Goal: Task Accomplishment & Management: Manage account settings

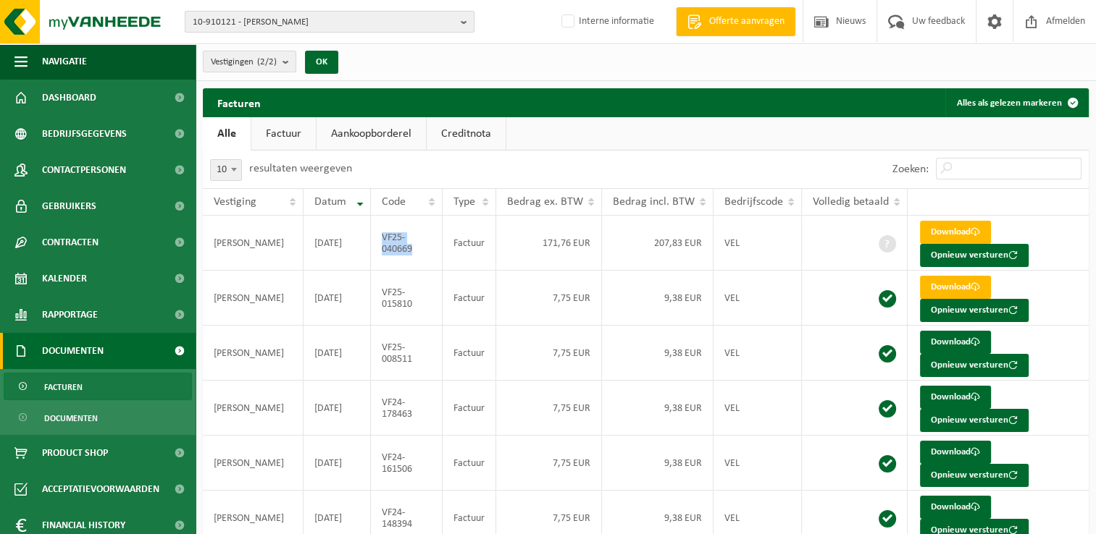
click at [224, 17] on span "10-910121 - STÉPHANE LEPRETRE - KAIN" at bounding box center [324, 23] width 262 height 22
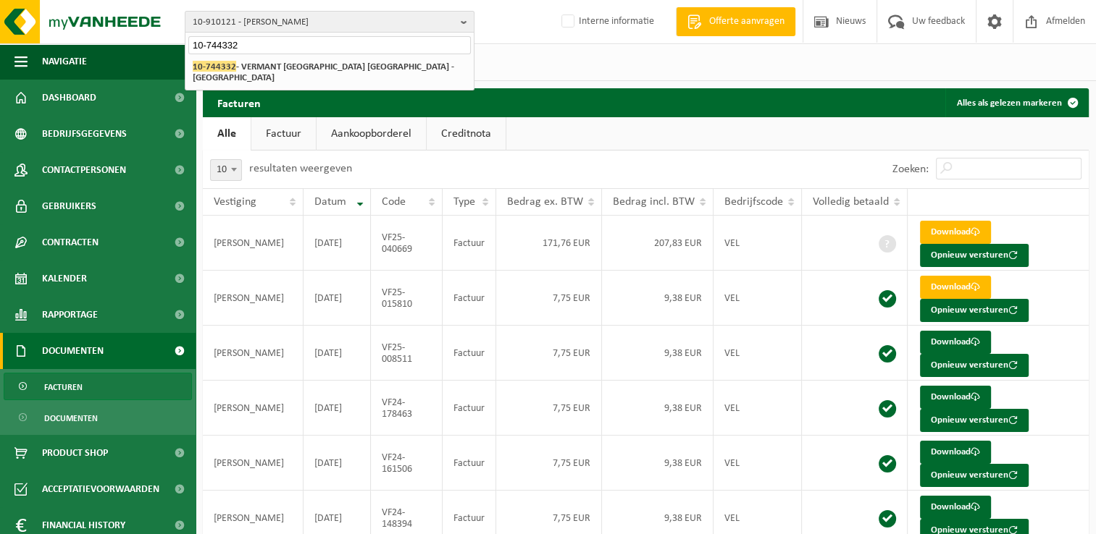
type input "10-744332"
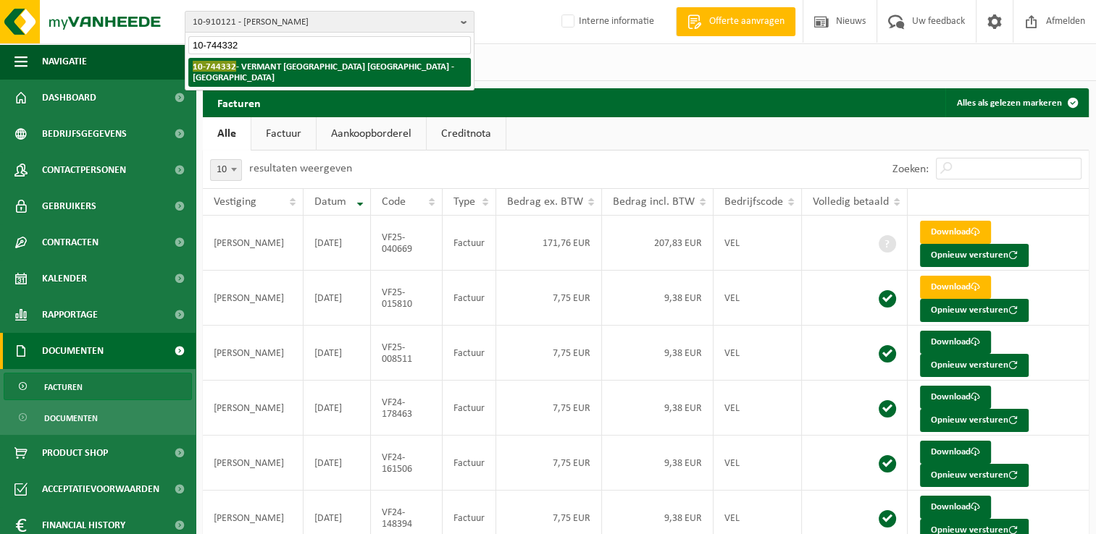
click at [311, 68] on strong "10-744332 - VERMANT ANTWERPEN NV - MECHELEN" at bounding box center [323, 72] width 261 height 22
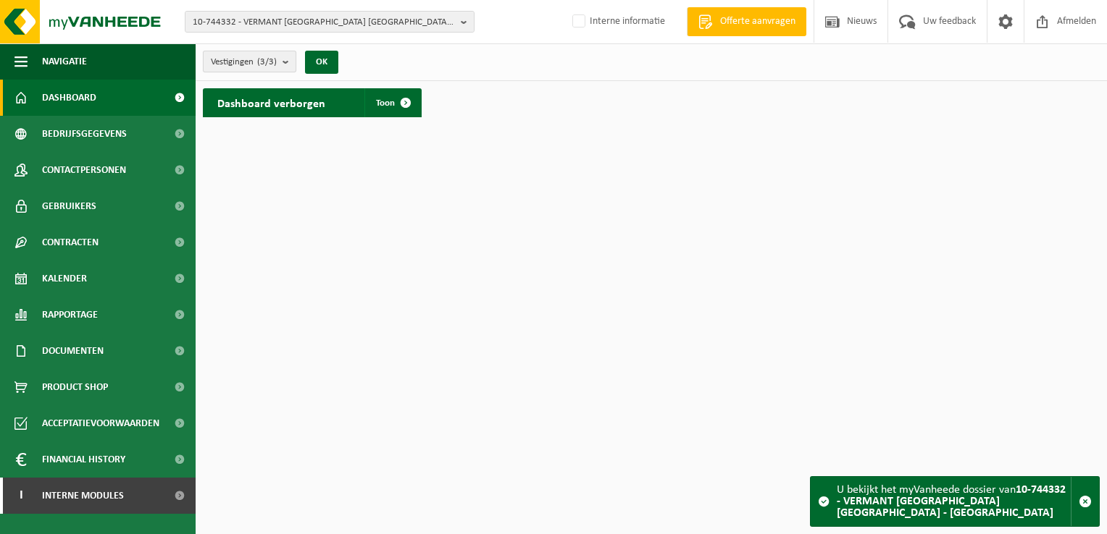
click at [263, 59] on count "(3/3)" at bounding box center [267, 61] width 20 height 9
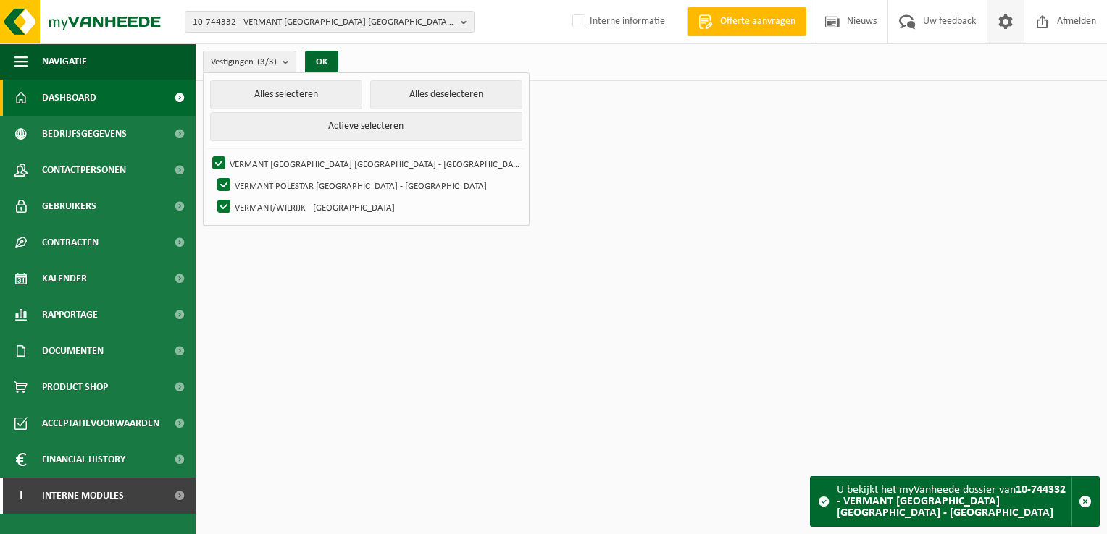
click at [1002, 23] on span at bounding box center [1005, 21] width 22 height 43
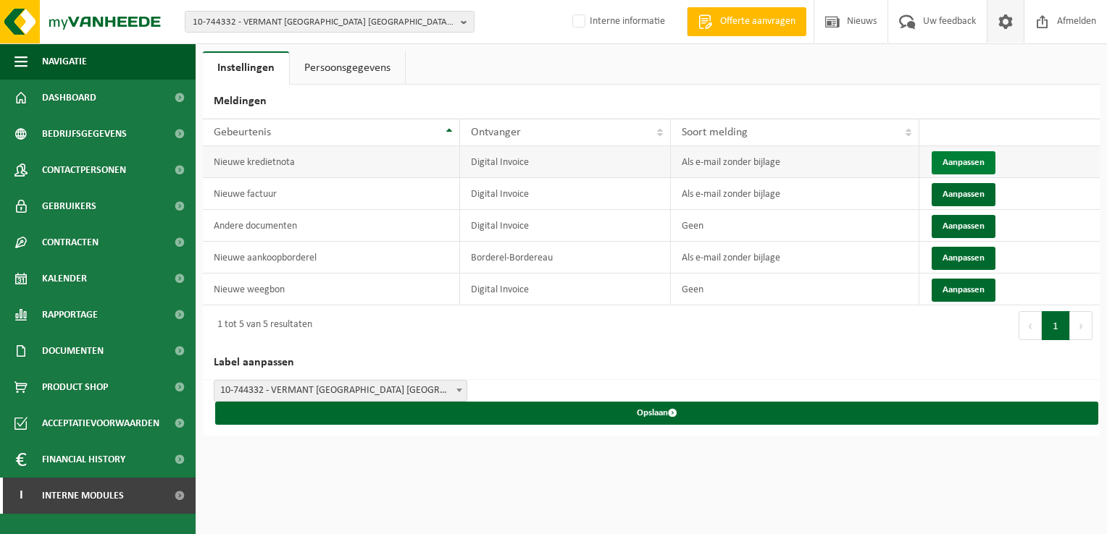
click at [950, 162] on button "Aanpassen" at bounding box center [963, 162] width 64 height 23
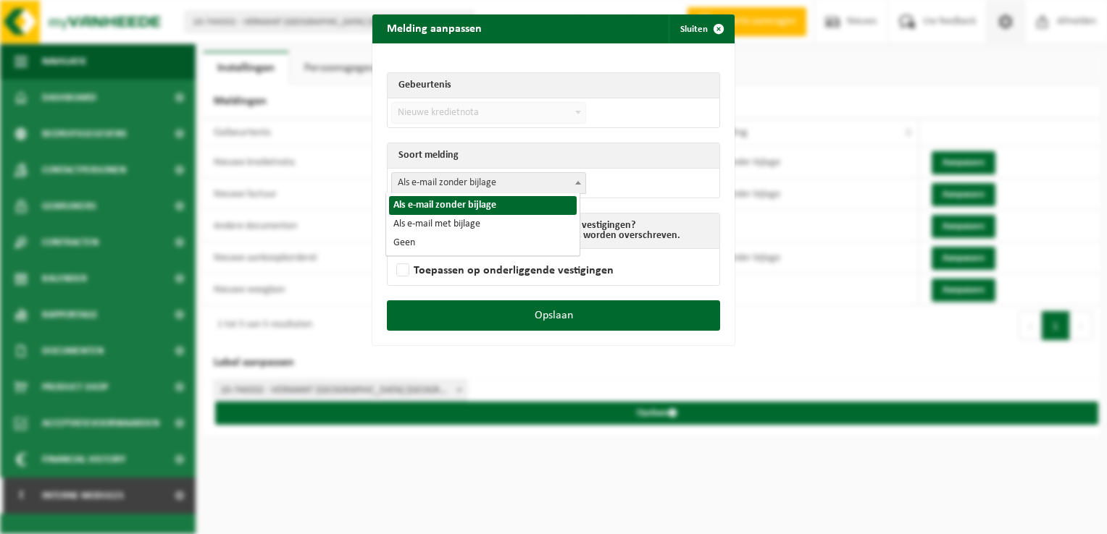
click at [439, 185] on span "Als e-mail zonder bijlage" at bounding box center [488, 183] width 193 height 20
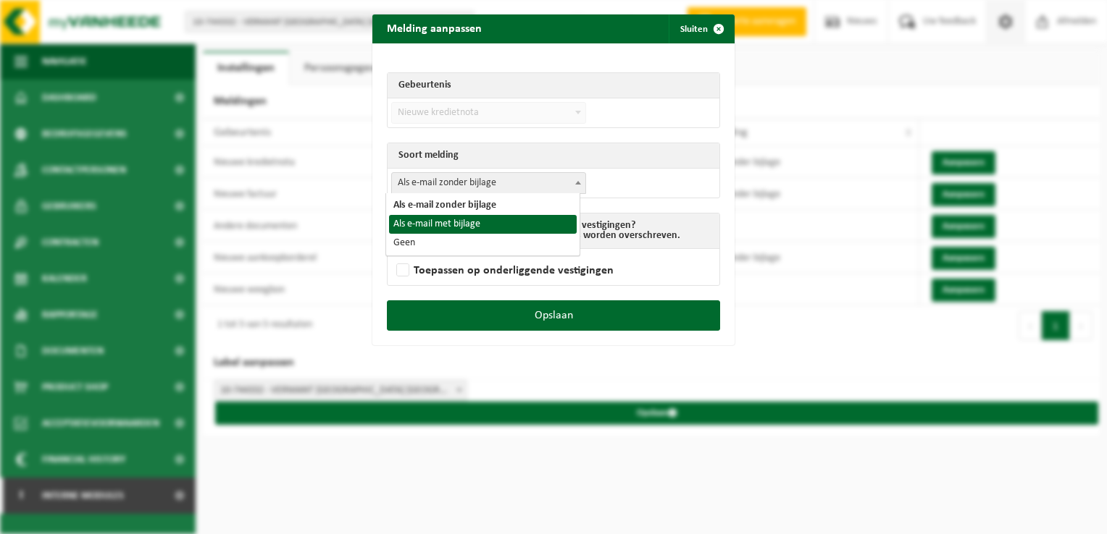
select select "3"
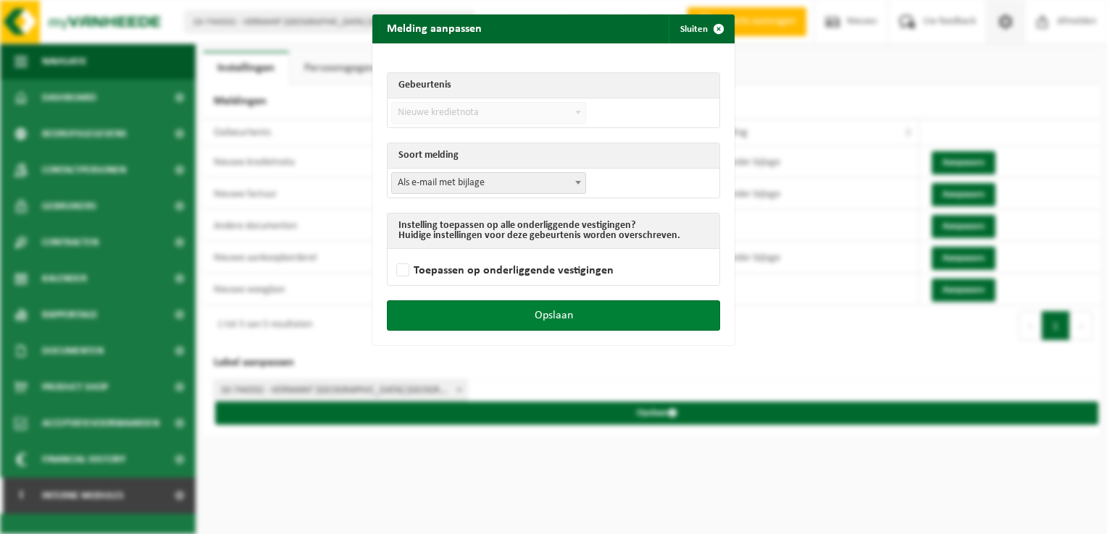
click at [551, 306] on button "Opslaan" at bounding box center [553, 316] width 333 height 30
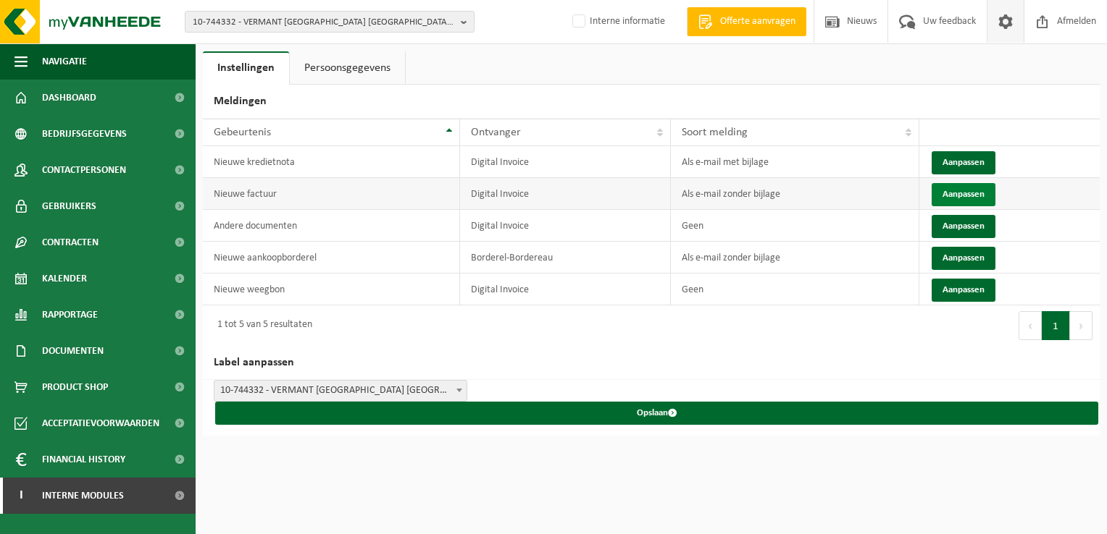
click at [952, 187] on button "Aanpassen" at bounding box center [963, 194] width 64 height 23
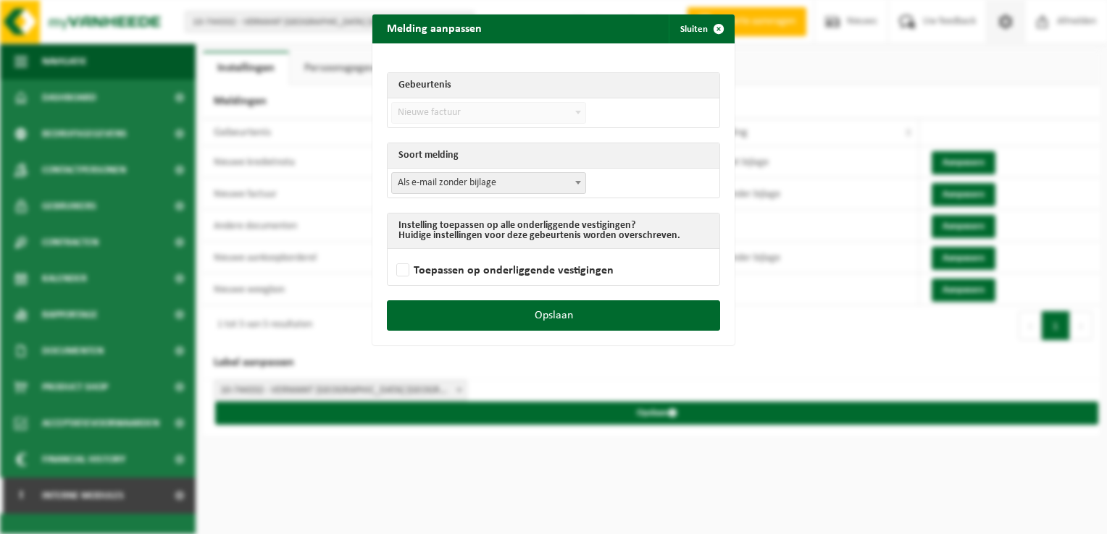
click at [440, 169] on td "Als e-mail zonder bijlage Als e-mail met bijlage Geen Als e-mail zonder bijlage" at bounding box center [553, 183] width 332 height 29
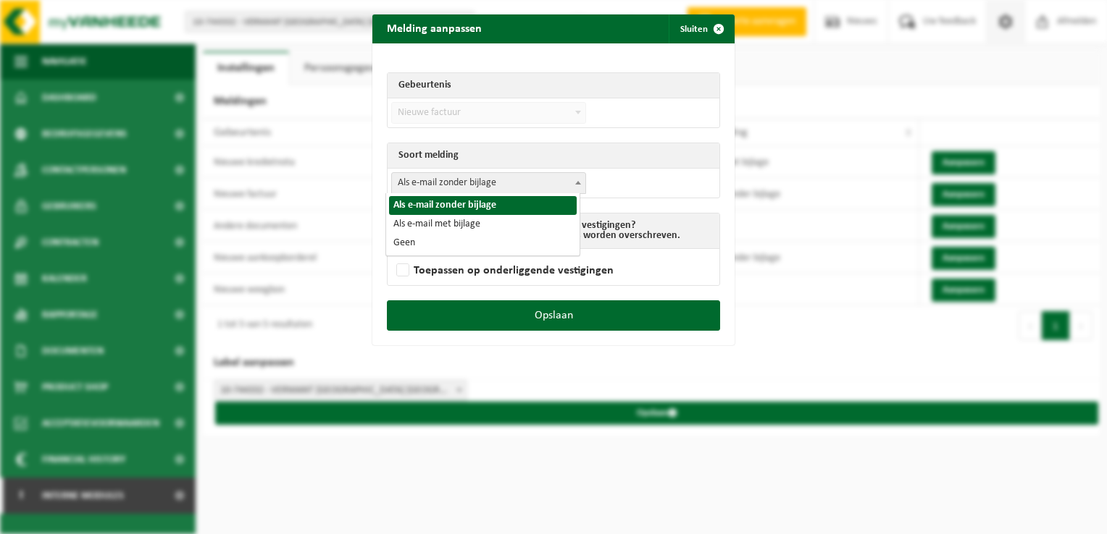
click at [453, 180] on span "Als e-mail zonder bijlage" at bounding box center [488, 183] width 193 height 20
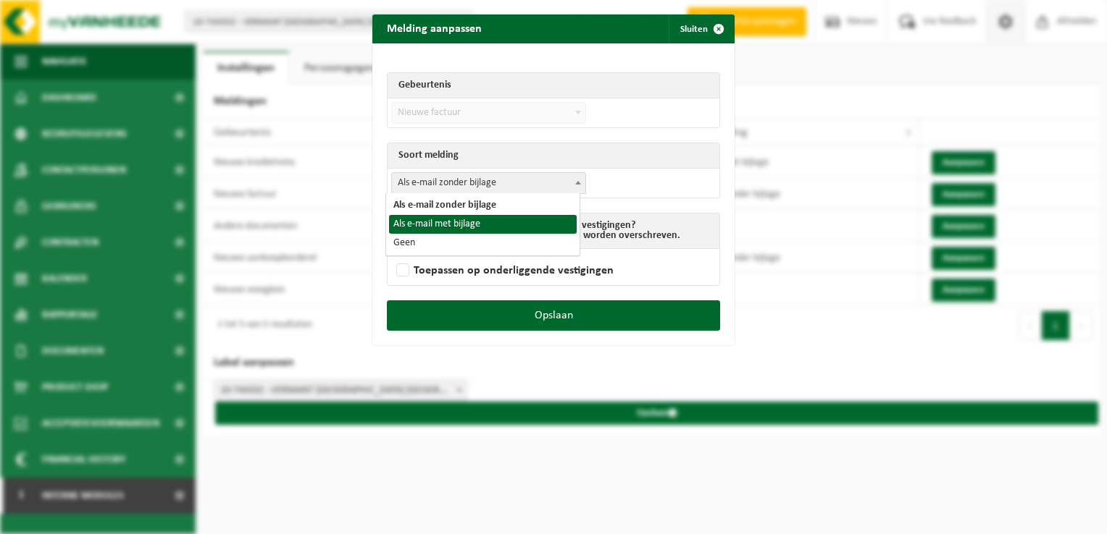
select select "3"
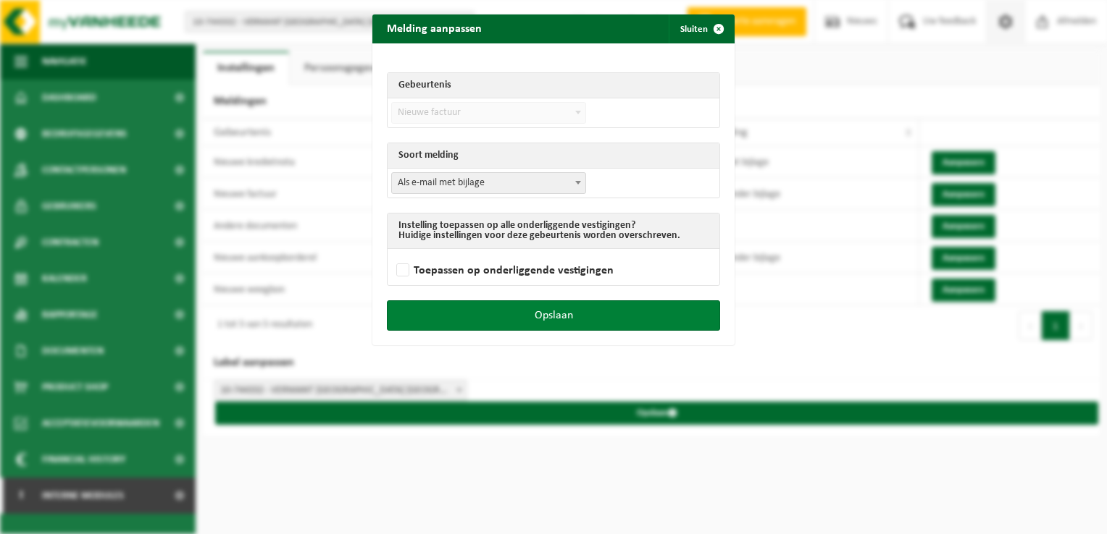
click at [571, 317] on button "Opslaan" at bounding box center [553, 316] width 333 height 30
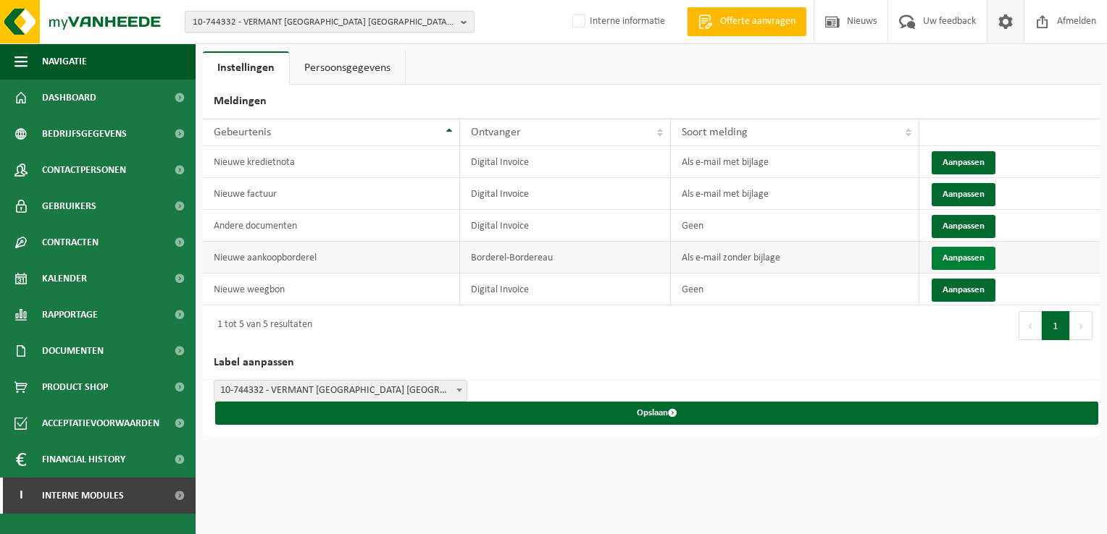
click at [950, 259] on button "Aanpassen" at bounding box center [963, 258] width 64 height 23
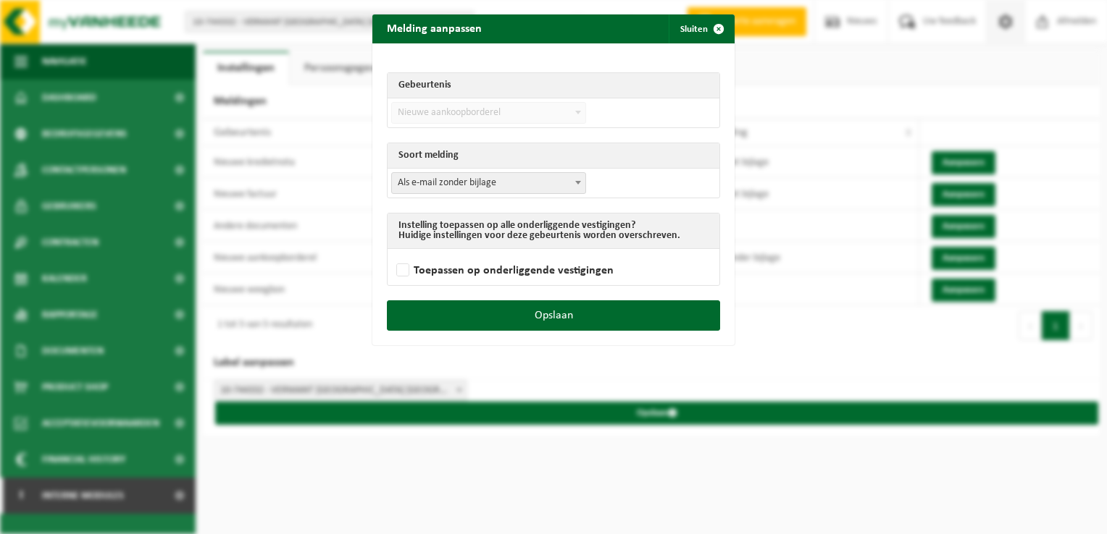
click at [429, 182] on span "Als e-mail zonder bijlage" at bounding box center [488, 183] width 193 height 20
select select "3"
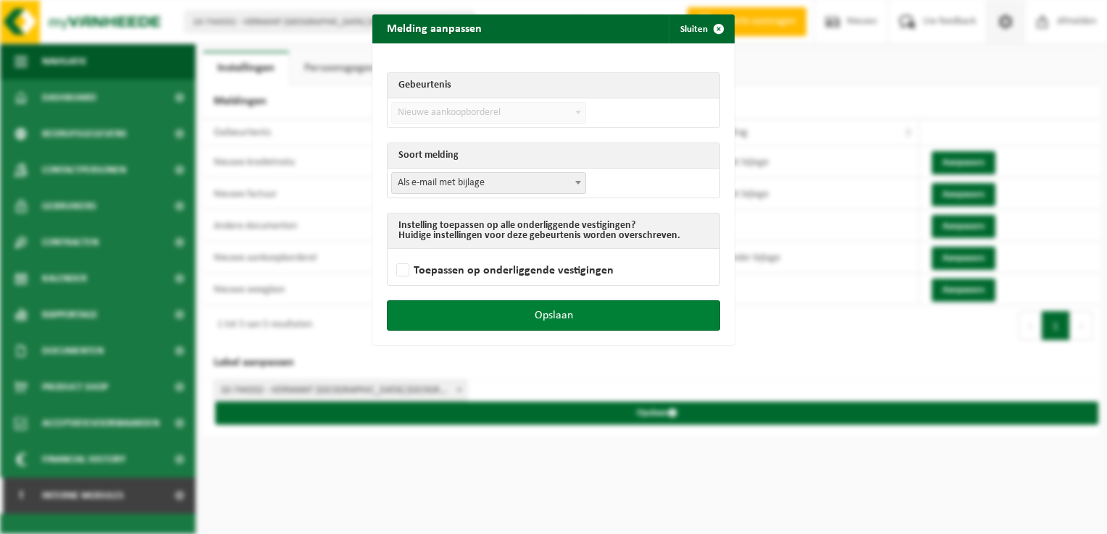
click at [611, 317] on button "Opslaan" at bounding box center [553, 316] width 333 height 30
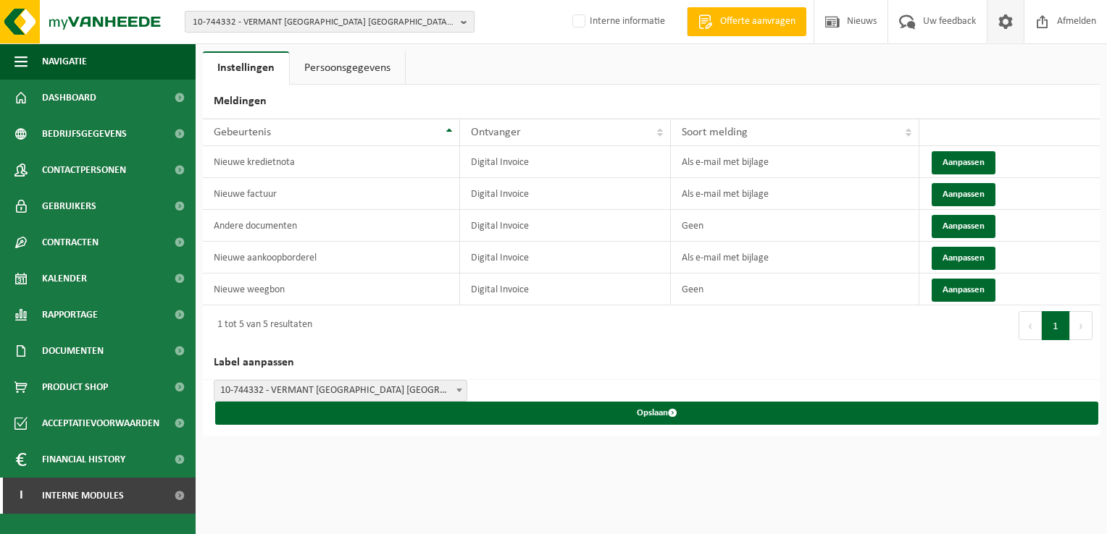
click at [252, 23] on span "10-744332 - VERMANT ANTWERPEN NV - MECHELEN" at bounding box center [324, 23] width 262 height 22
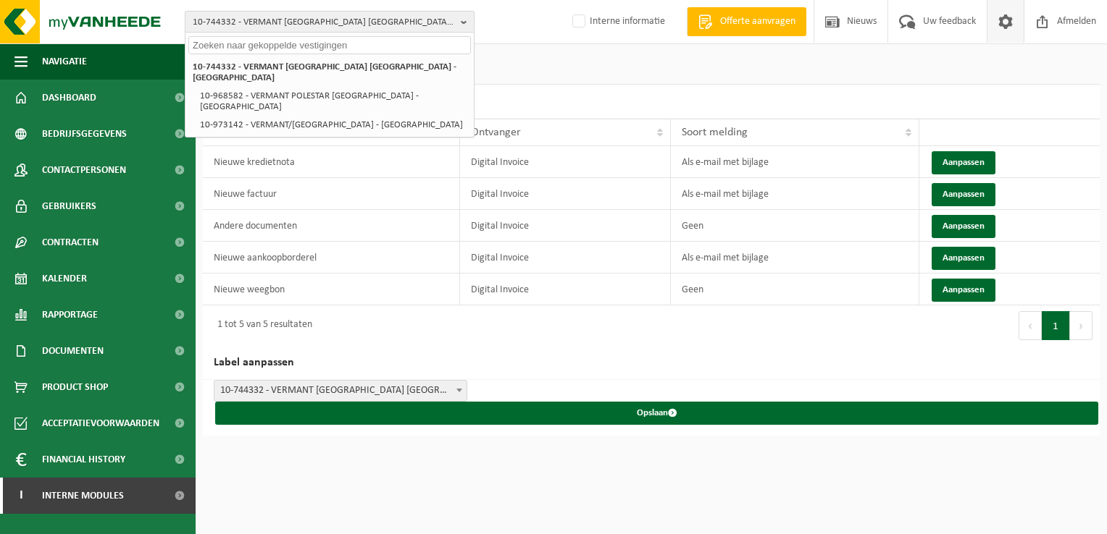
paste input "10-933875"
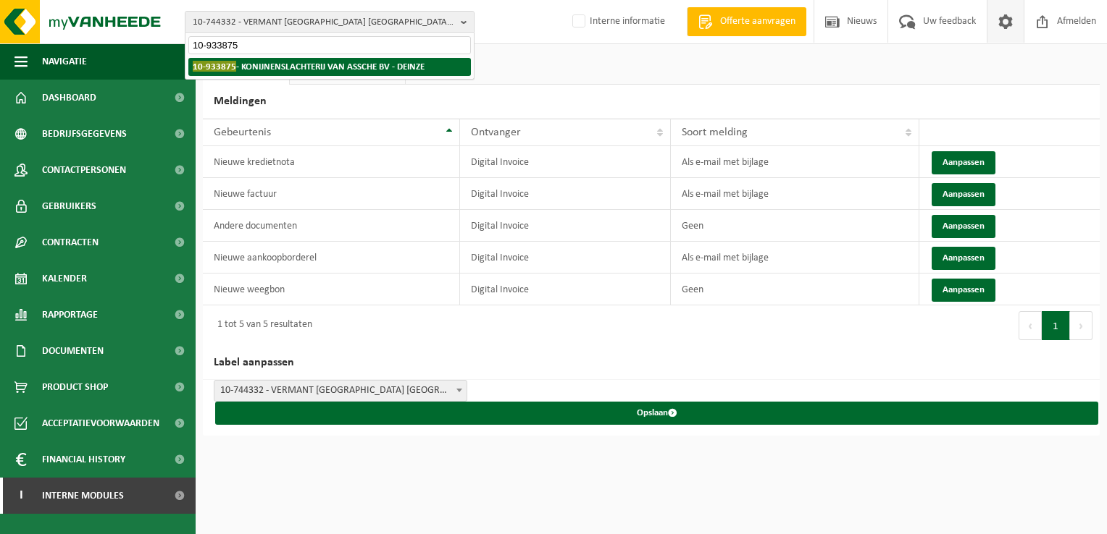
type input "10-933875"
click at [277, 66] on strong "10-933875 - KONIJNENSLACHTERIJ VAN ASSCHE BV - DEINZE" at bounding box center [309, 66] width 232 height 11
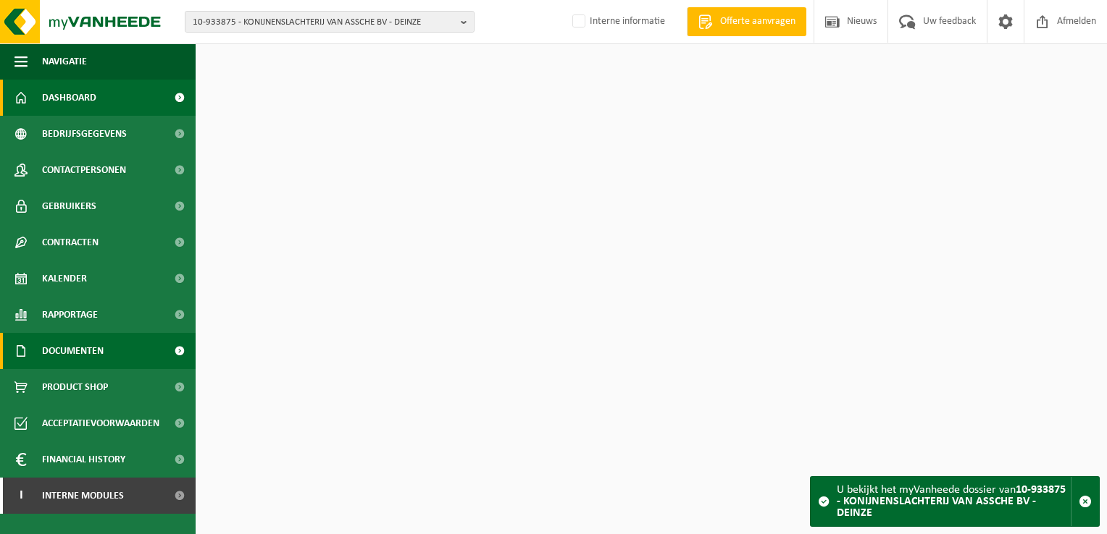
click at [104, 346] on span "Documenten" at bounding box center [73, 351] width 62 height 36
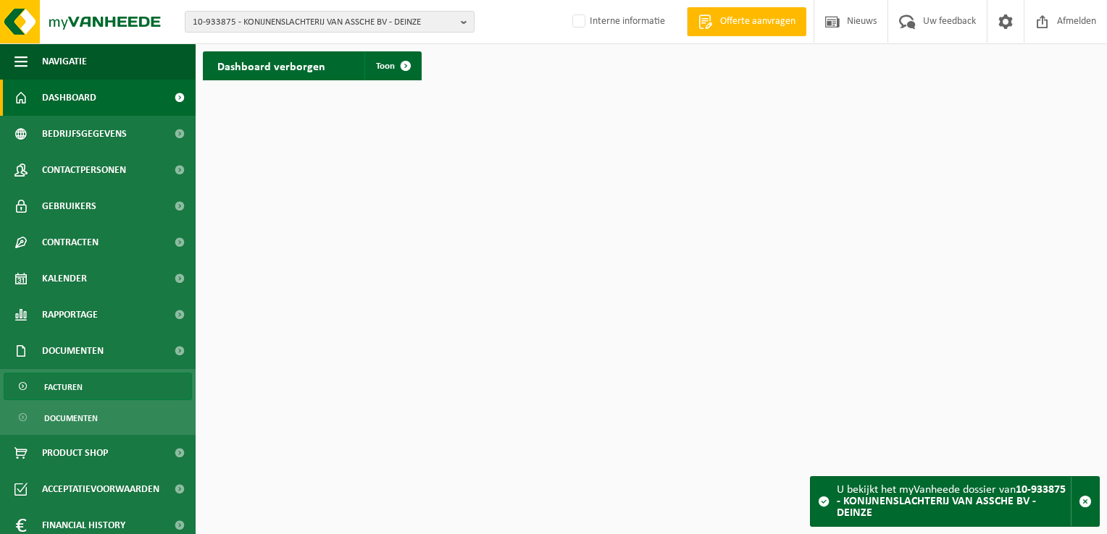
click at [107, 389] on link "Facturen" at bounding box center [98, 387] width 188 height 28
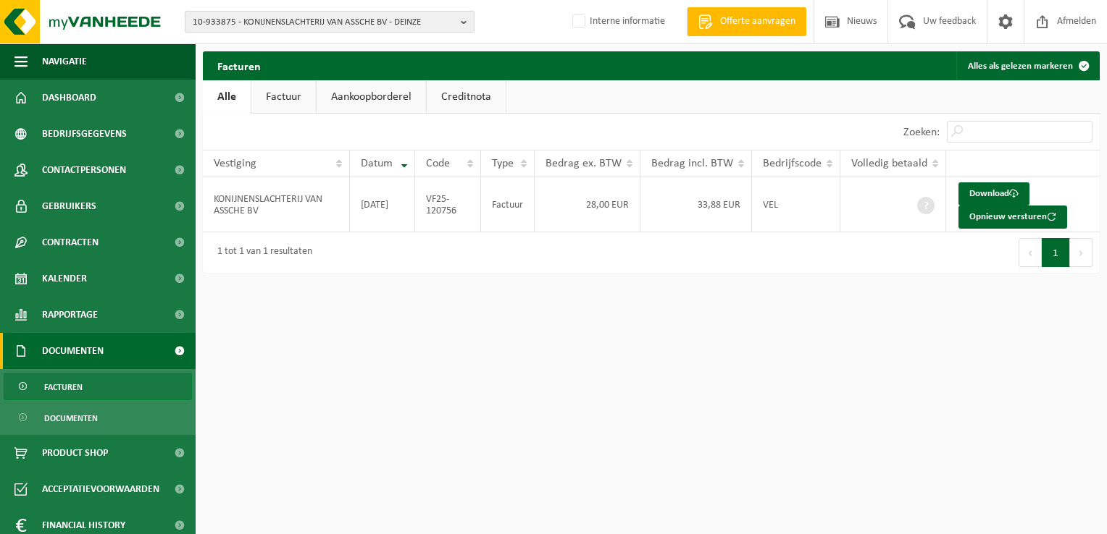
click at [223, 20] on span "10-933875 - KONIJNENSLACHTERIJ VAN ASSCHE BV - DEINZE" at bounding box center [324, 23] width 262 height 22
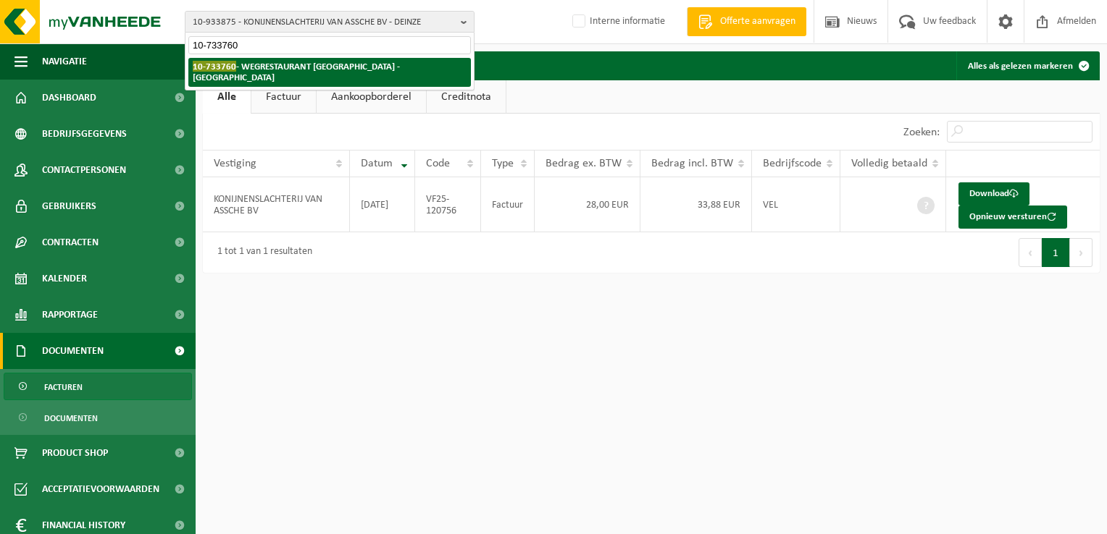
type input "10-733760"
click at [329, 65] on strong "10-733760 - WEGRESTAURANT [GEOGRAPHIC_DATA] - [GEOGRAPHIC_DATA]" at bounding box center [296, 72] width 207 height 22
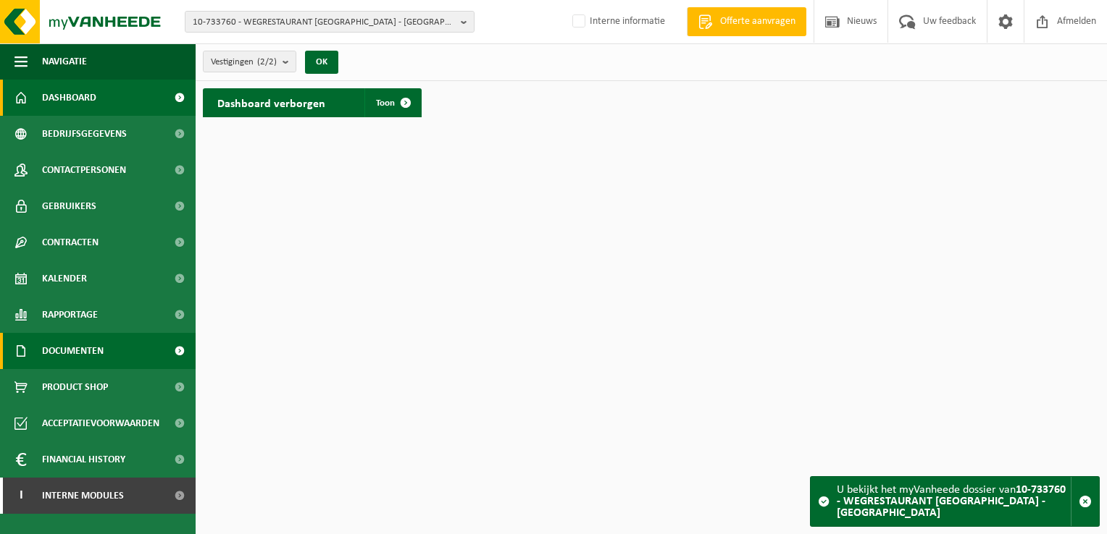
click at [83, 355] on span "Documenten" at bounding box center [73, 351] width 62 height 36
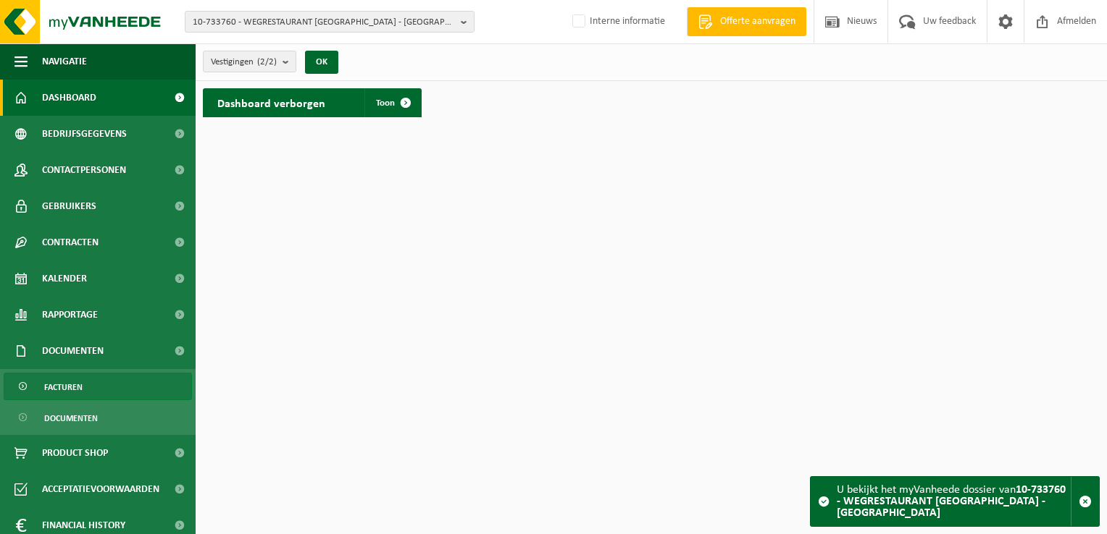
click at [102, 391] on link "Facturen" at bounding box center [98, 387] width 188 height 28
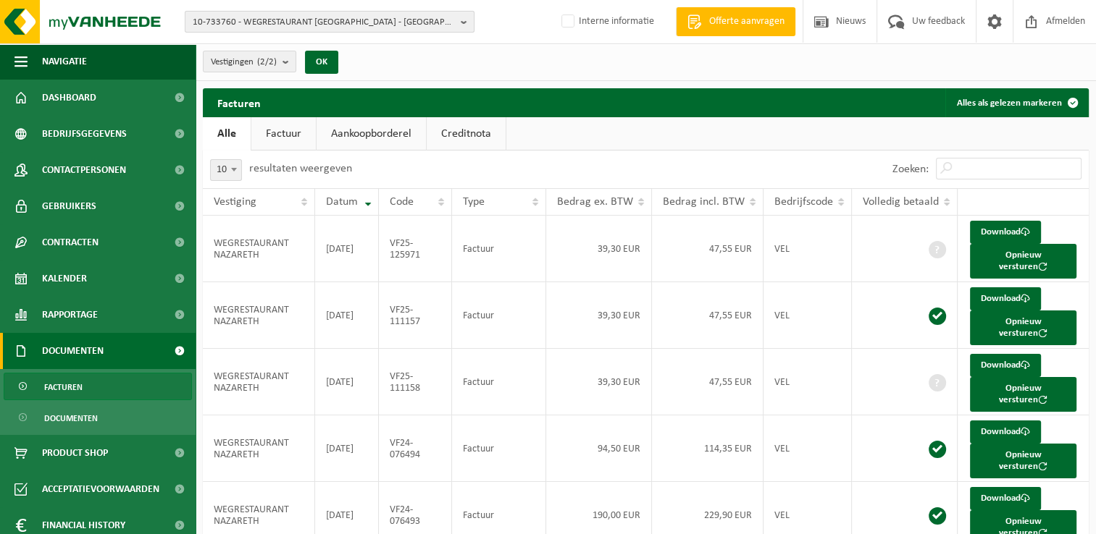
click at [234, 16] on span "10-733760 - WEGRESTAURANT NAZARETH - NAZARETH" at bounding box center [324, 23] width 262 height 22
paste input "10-992966"
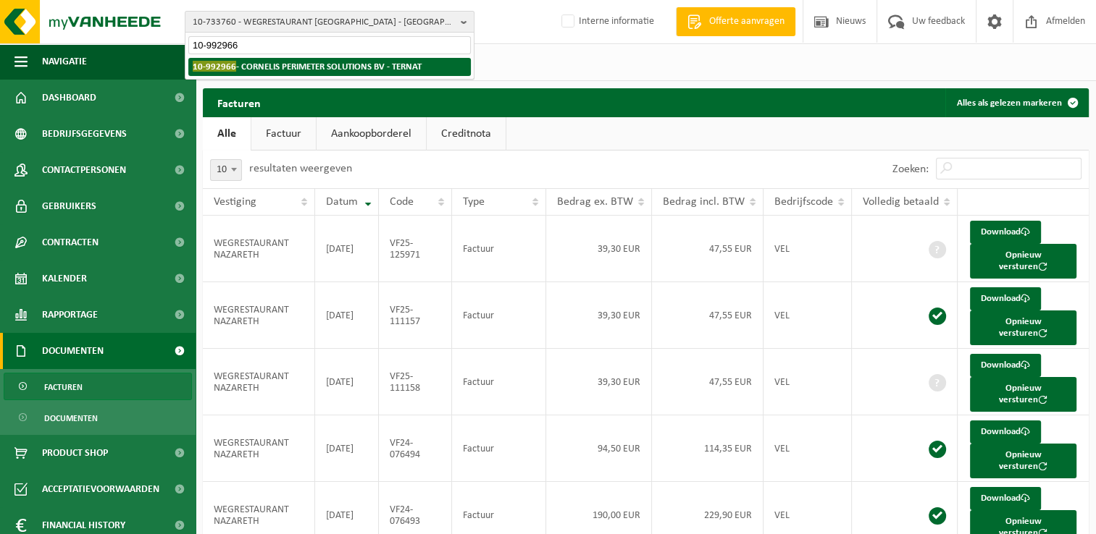
type input "10-992966"
click at [264, 65] on strong "10-992966 - CORNELIS PERIMETER SOLUTIONS BV - TERNAT" at bounding box center [307, 66] width 229 height 11
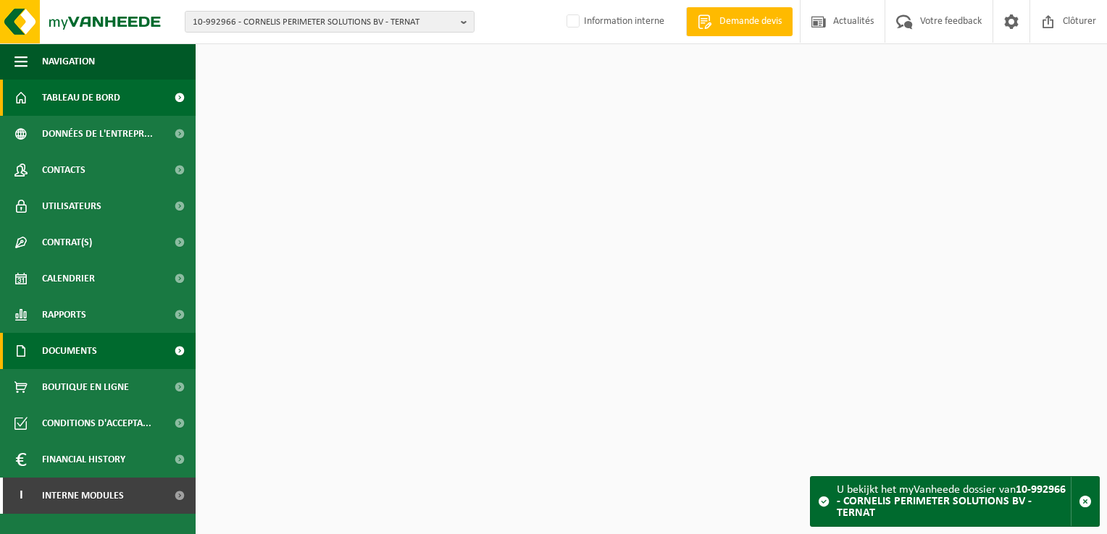
click at [69, 343] on span "Documents" at bounding box center [69, 351] width 55 height 36
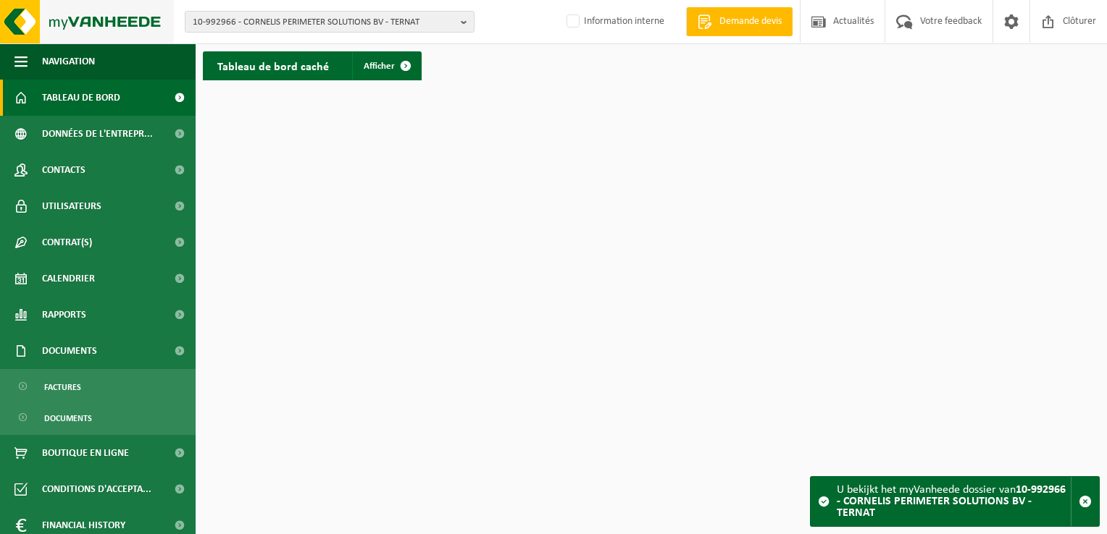
click at [78, 14] on img at bounding box center [87, 21] width 174 height 43
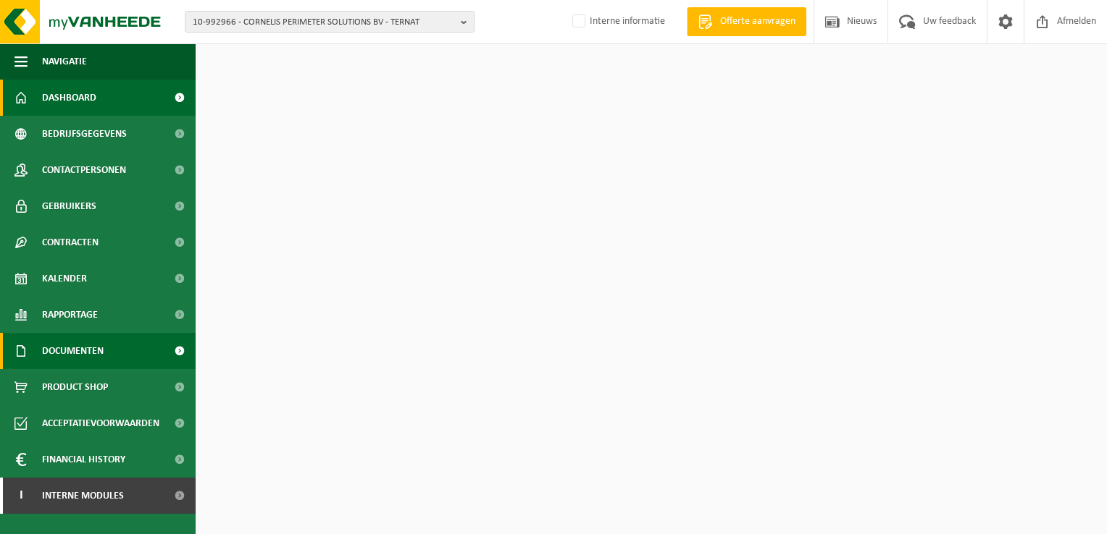
click at [80, 349] on span "Documenten" at bounding box center [73, 351] width 62 height 36
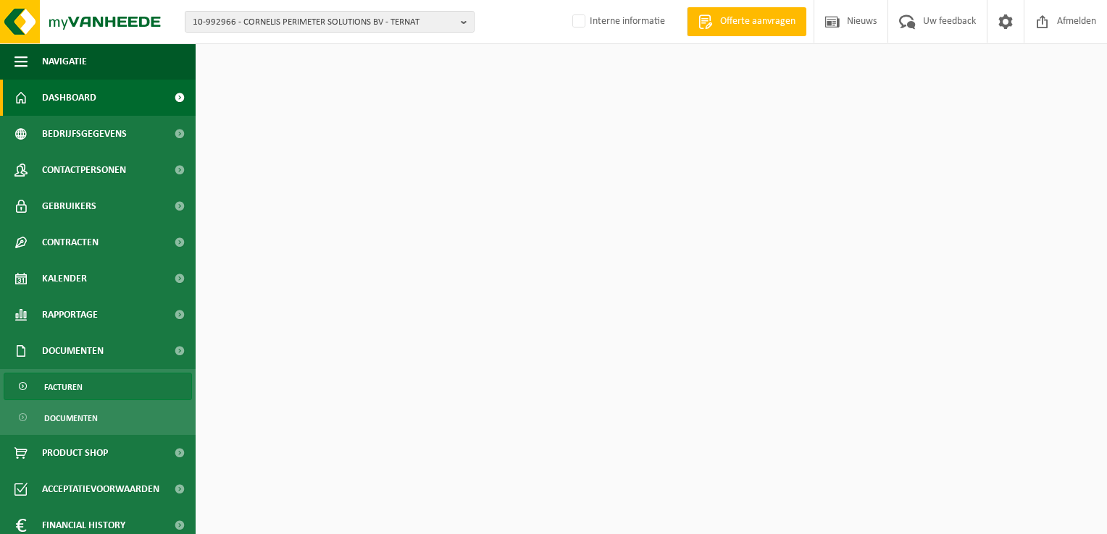
click at [81, 390] on span "Facturen" at bounding box center [63, 388] width 38 height 28
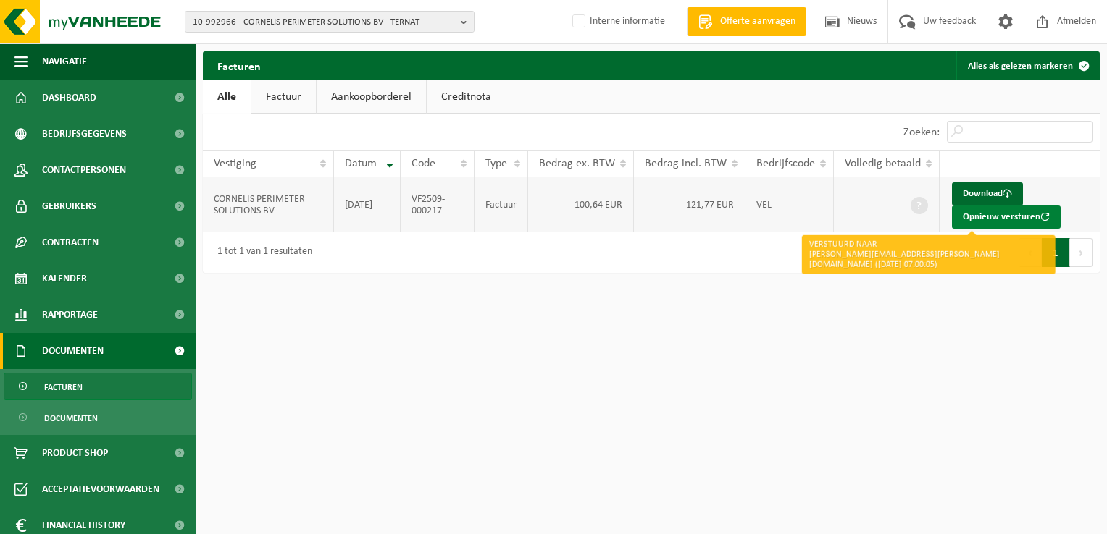
click at [987, 212] on button "Opnieuw versturen" at bounding box center [1006, 217] width 109 height 23
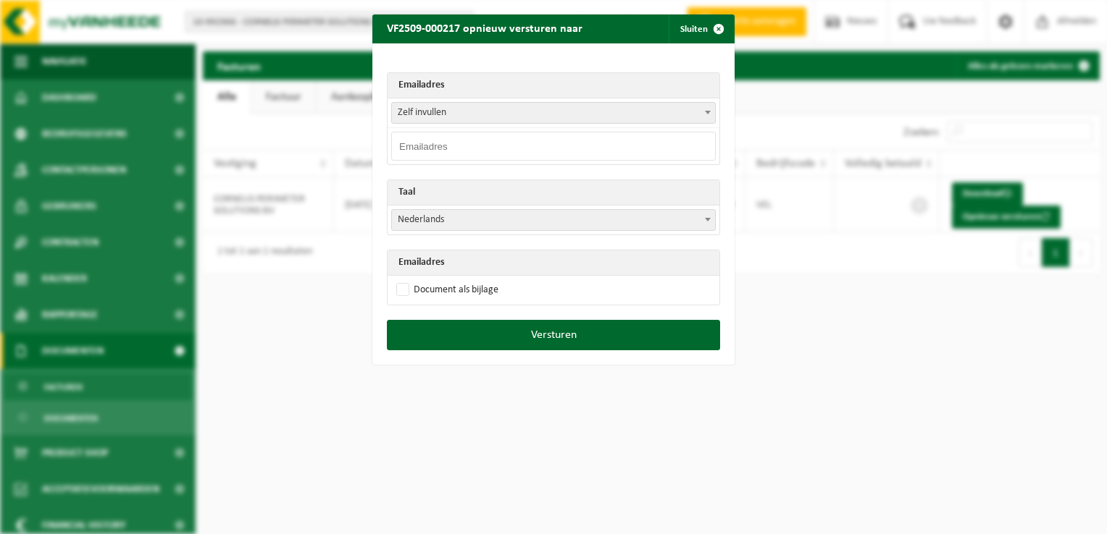
click at [415, 145] on input "email" at bounding box center [553, 146] width 324 height 29
paste input "philippe@cornelis-solutions.be"
type input "philippe@cornelis-solutions.be"
click at [432, 222] on span "Nederlands" at bounding box center [553, 220] width 323 height 20
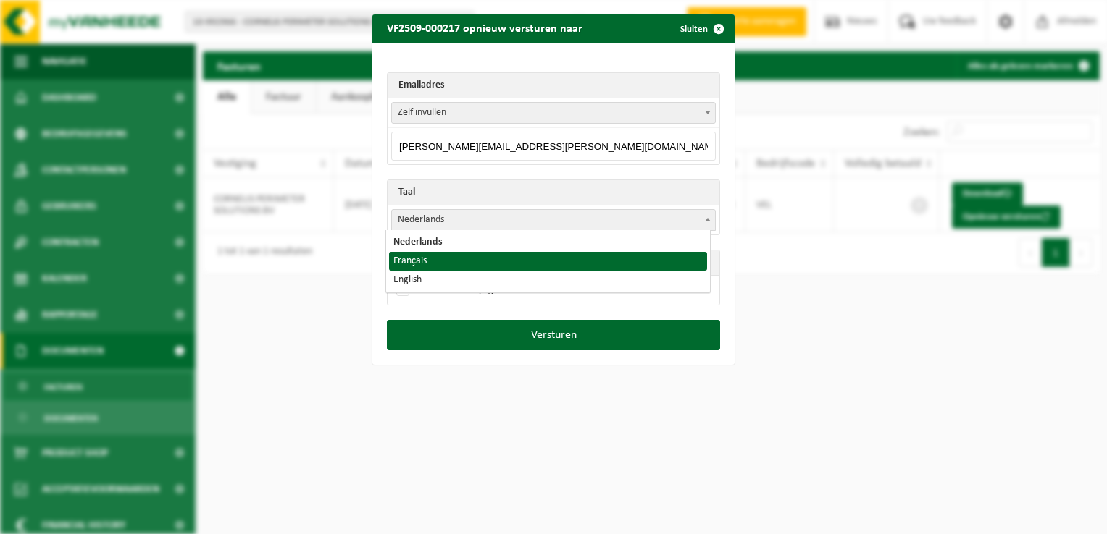
select select "fr"
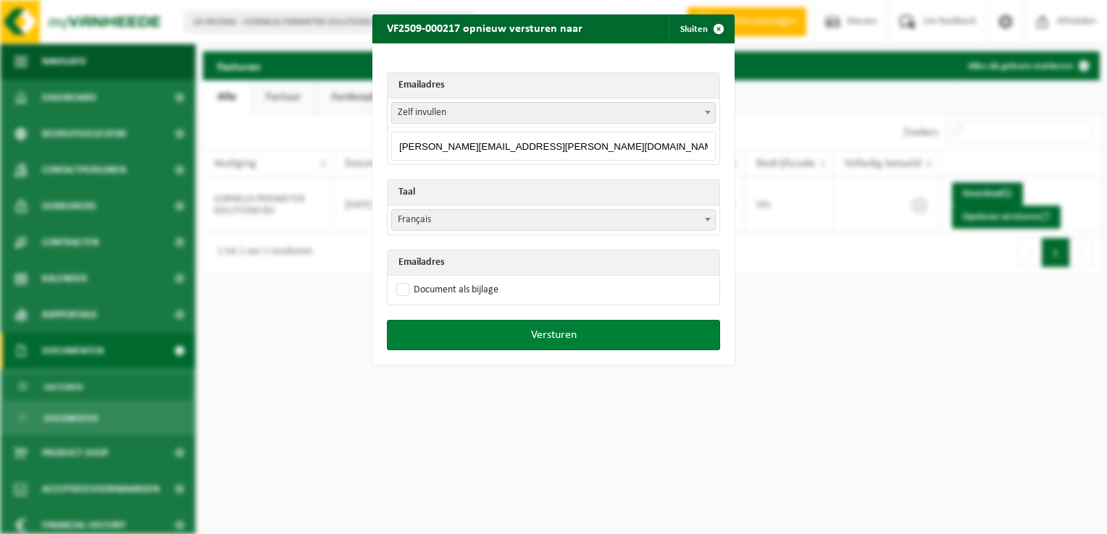
click at [515, 337] on button "Versturen" at bounding box center [553, 335] width 333 height 30
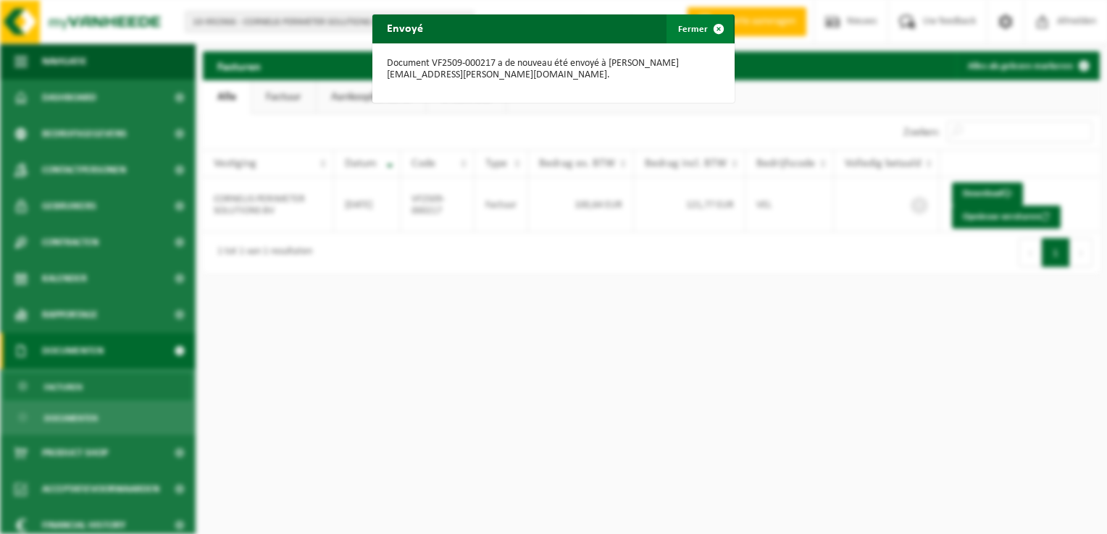
click at [708, 26] on span "button" at bounding box center [718, 28] width 29 height 29
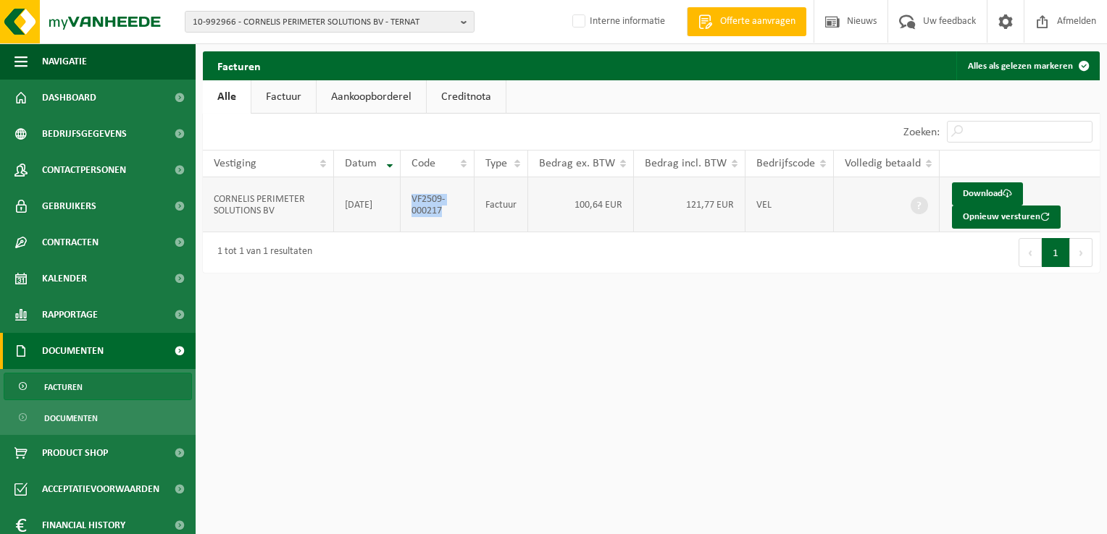
drag, startPoint x: 427, startPoint y: 205, endPoint x: 413, endPoint y: 199, distance: 15.6
click at [413, 199] on td "VF2509-000217" at bounding box center [437, 204] width 74 height 55
copy td "VF2509-000217"
click at [226, 23] on span "10-992966 - CORNELIS PERIMETER SOLUTIONS BV - TERNAT" at bounding box center [324, 23] width 262 height 22
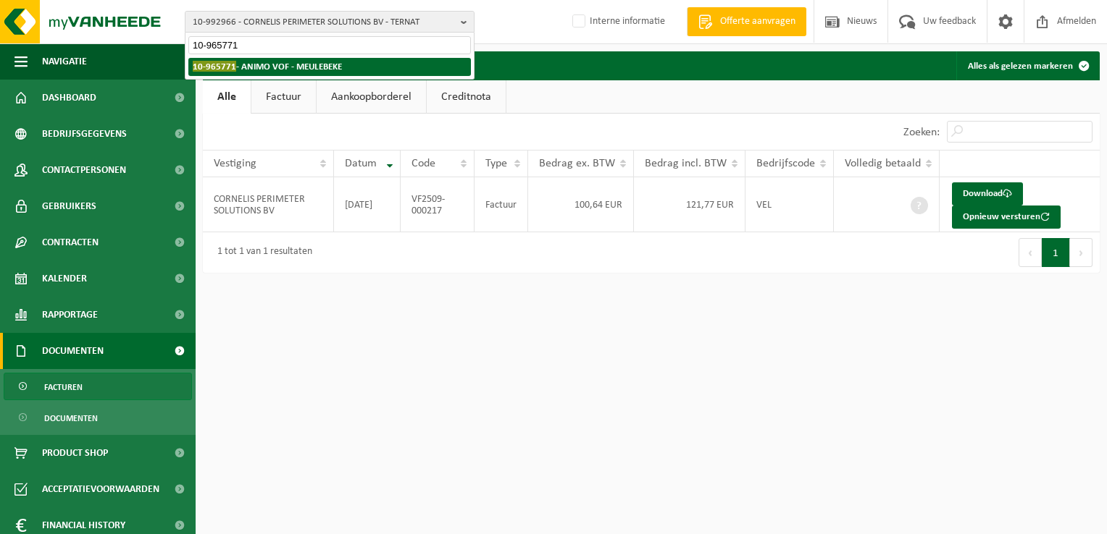
type input "10-965771"
click at [299, 67] on strong "10-965771 - ANIMO VOF - MEULEBEKE" at bounding box center [267, 66] width 149 height 11
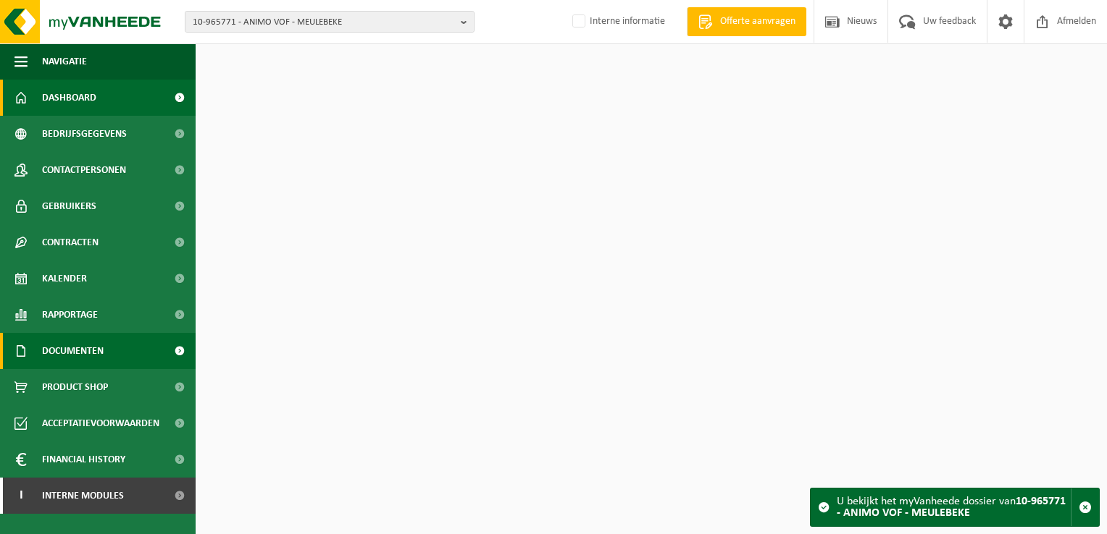
click at [117, 361] on link "Documenten" at bounding box center [98, 351] width 196 height 36
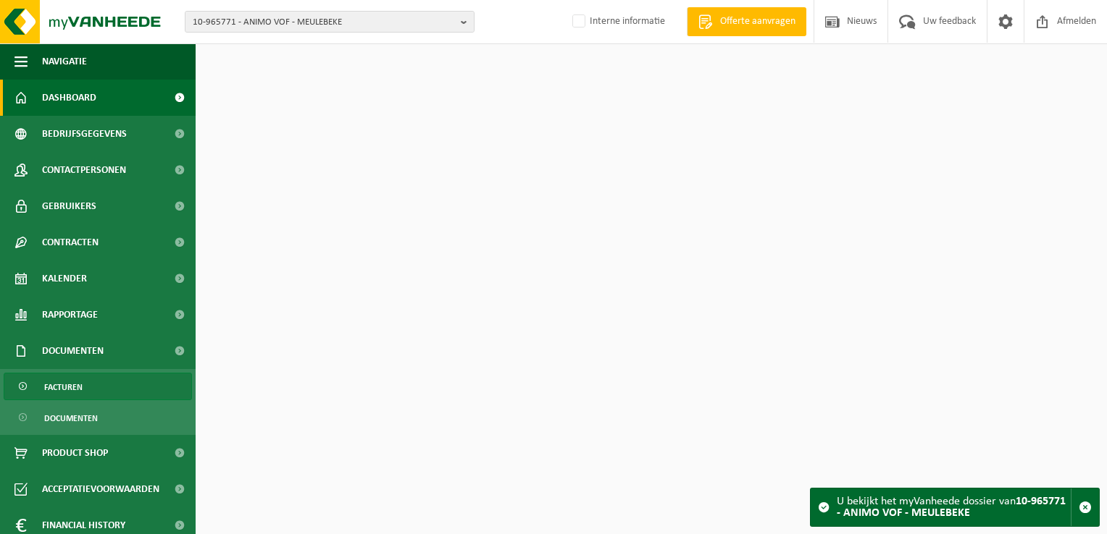
click at [109, 389] on link "Facturen" at bounding box center [98, 387] width 188 height 28
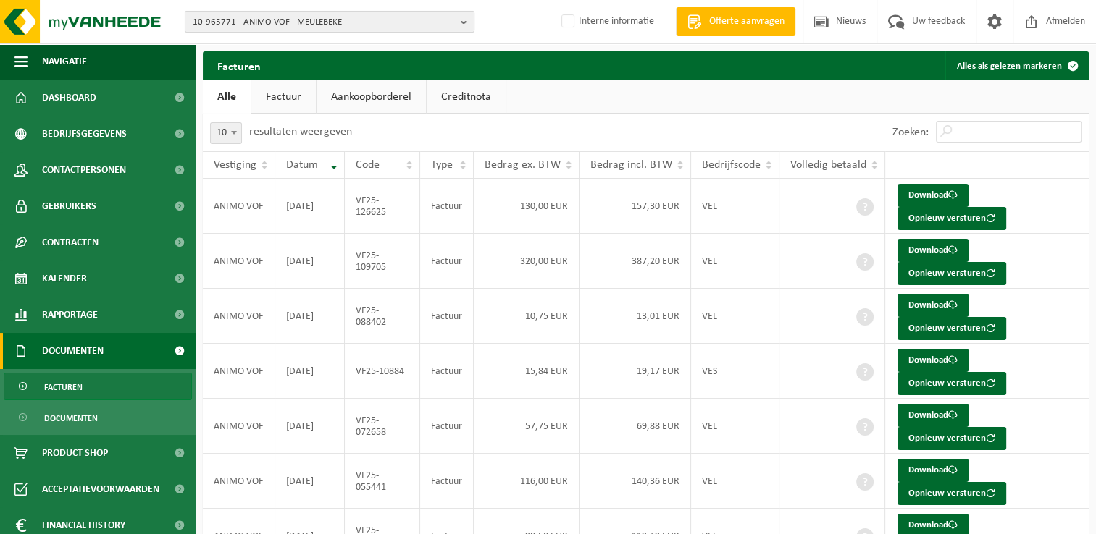
click at [255, 23] on span "10-965771 - ANIMO VOF - MEULEBEKE" at bounding box center [324, 23] width 262 height 22
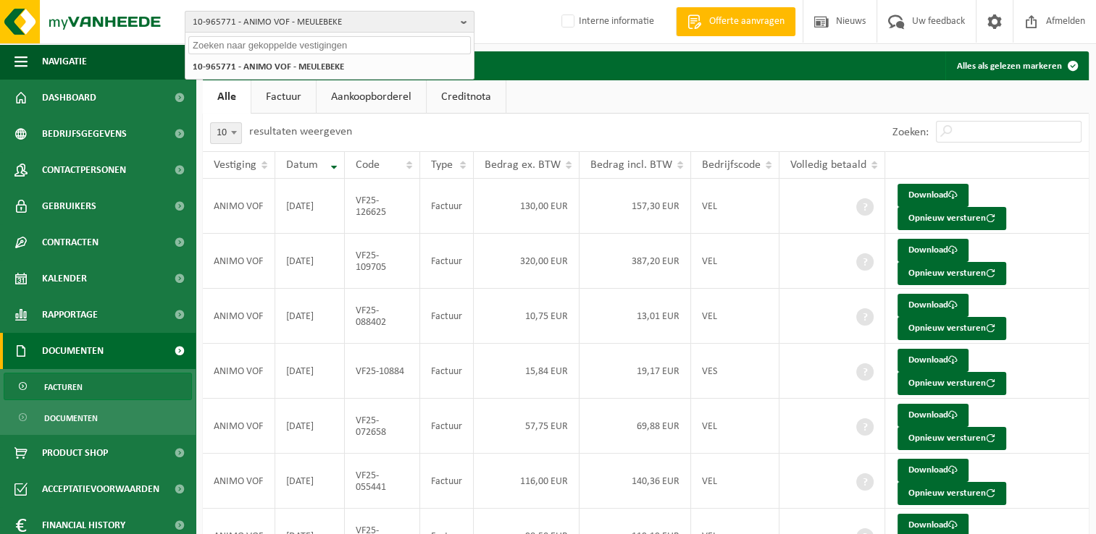
paste input "01-004246"
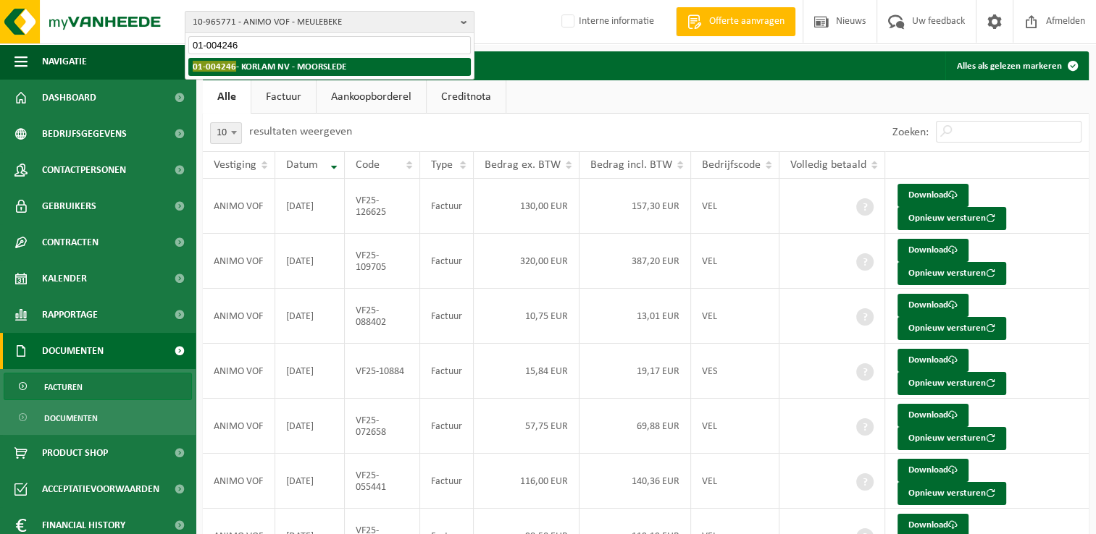
type input "01-004246"
click at [263, 67] on strong "01-004246 - KORLAM NV - MOORSLEDE" at bounding box center [270, 66] width 154 height 11
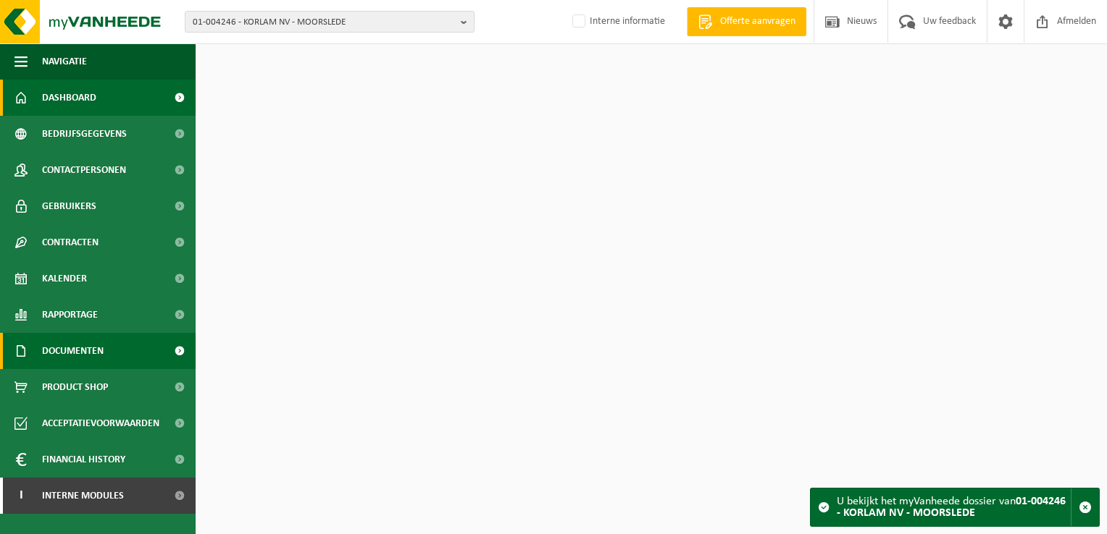
click at [95, 351] on span "Documenten" at bounding box center [73, 351] width 62 height 36
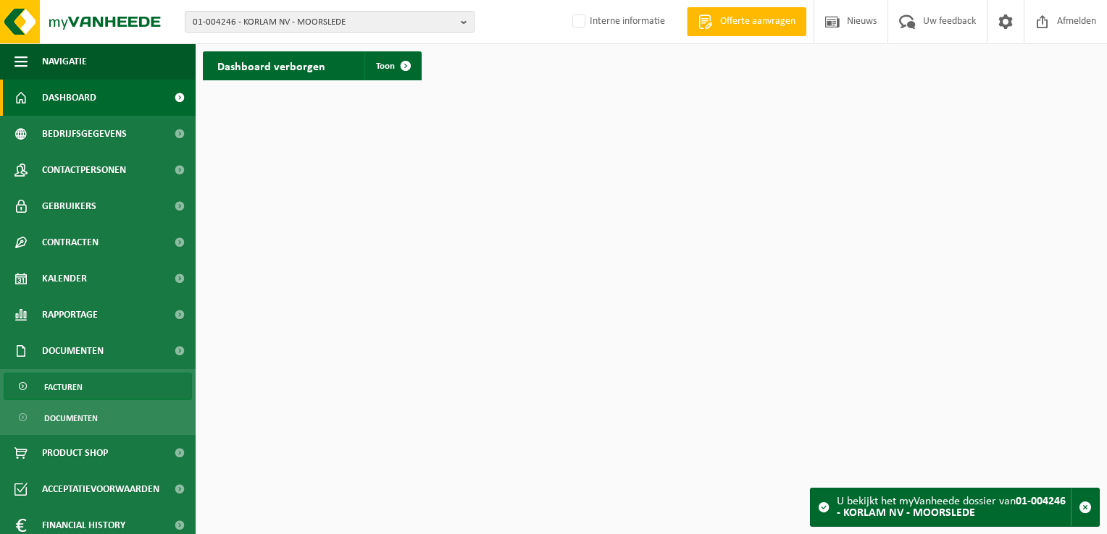
click at [93, 385] on link "Facturen" at bounding box center [98, 387] width 188 height 28
